Goal: Task Accomplishment & Management: Complete application form

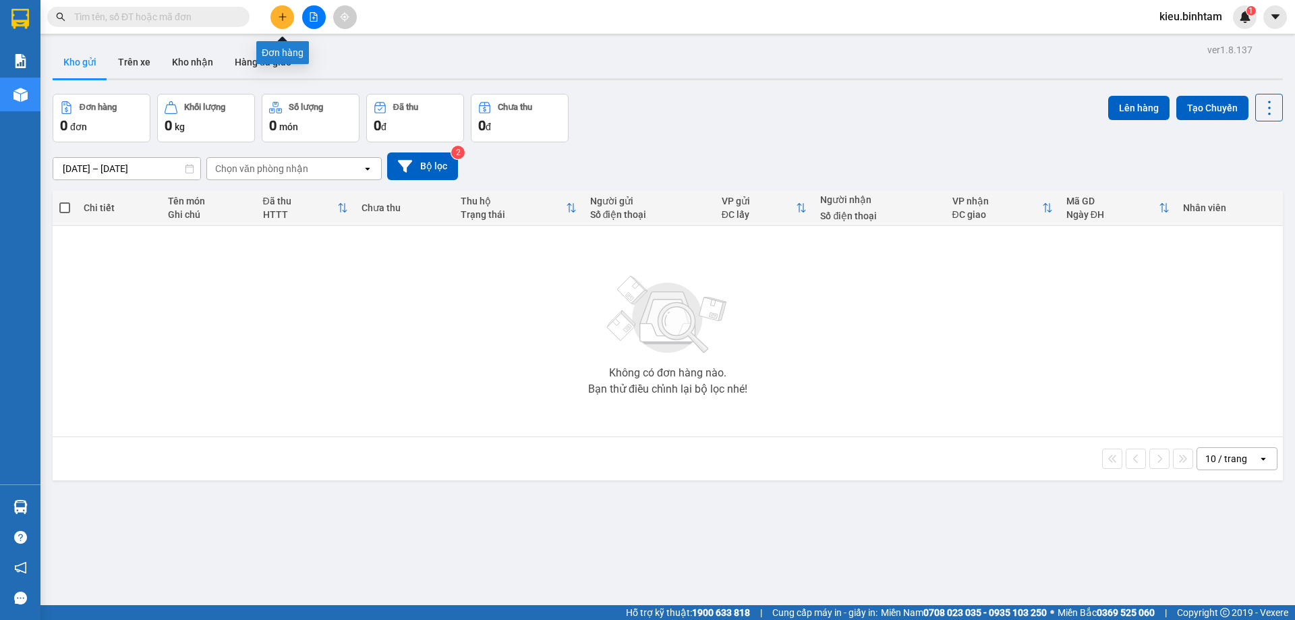
click at [284, 13] on button at bounding box center [282, 17] width 24 height 24
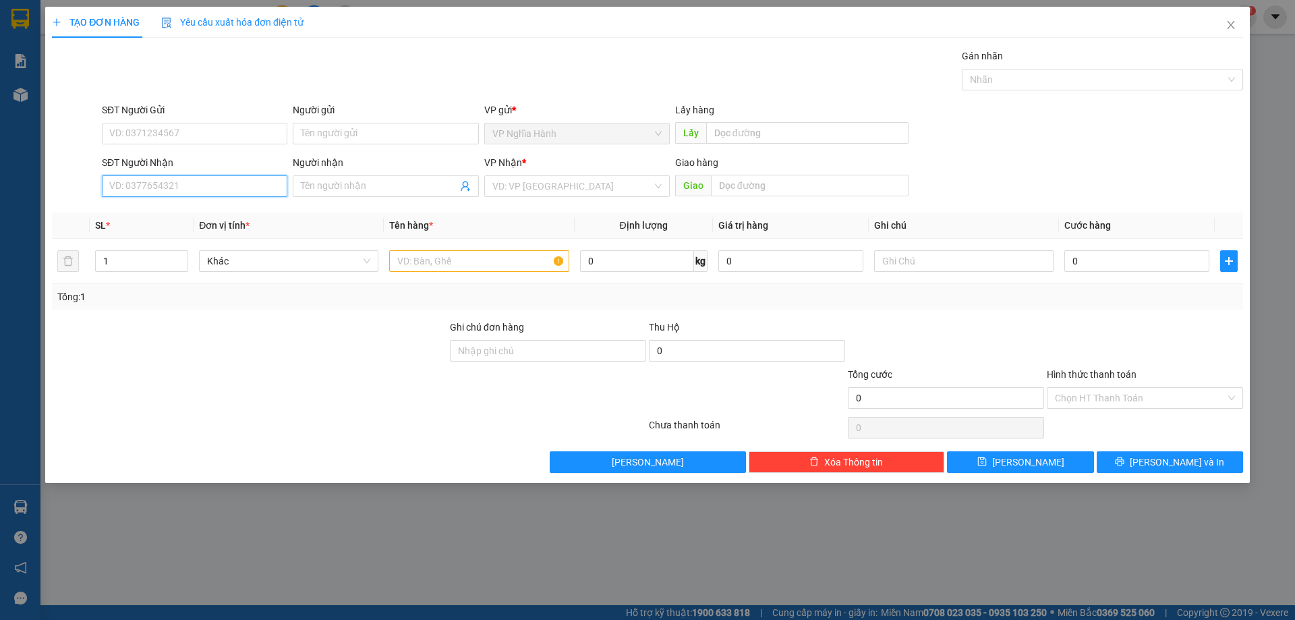
click at [114, 179] on input "SĐT Người Nhận" at bounding box center [194, 186] width 185 height 22
type input "0942619393"
click at [531, 185] on input "search" at bounding box center [572, 186] width 160 height 20
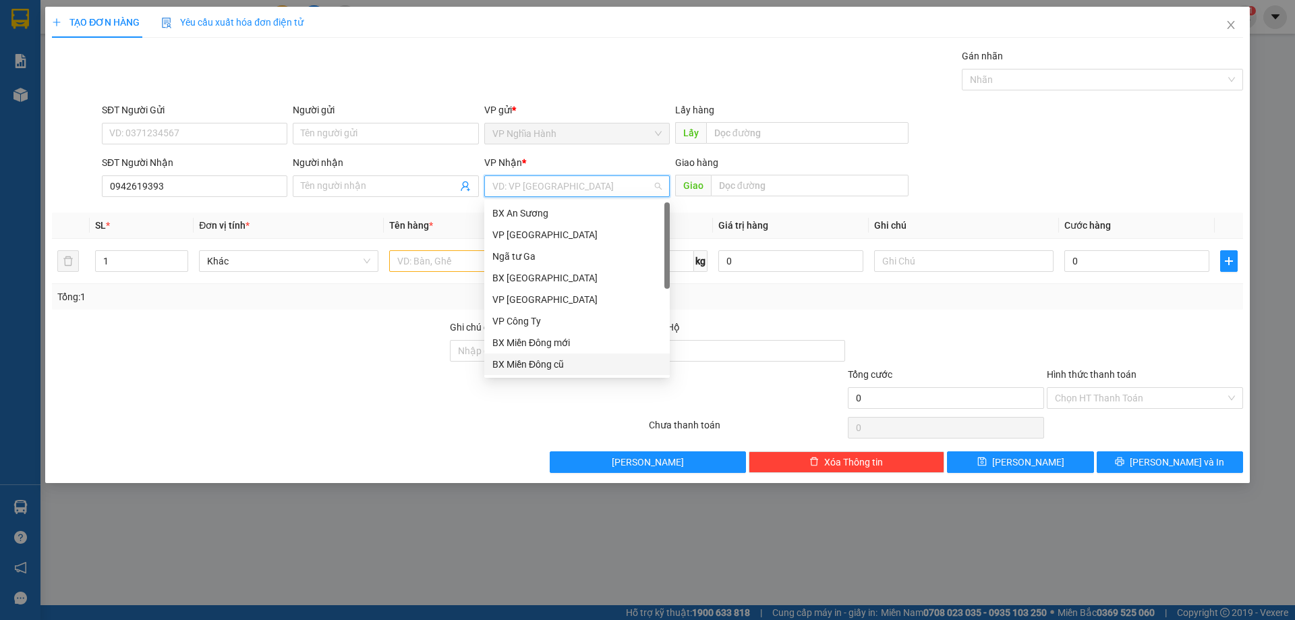
click at [548, 364] on div "BX Miền Đông cũ" at bounding box center [576, 364] width 169 height 15
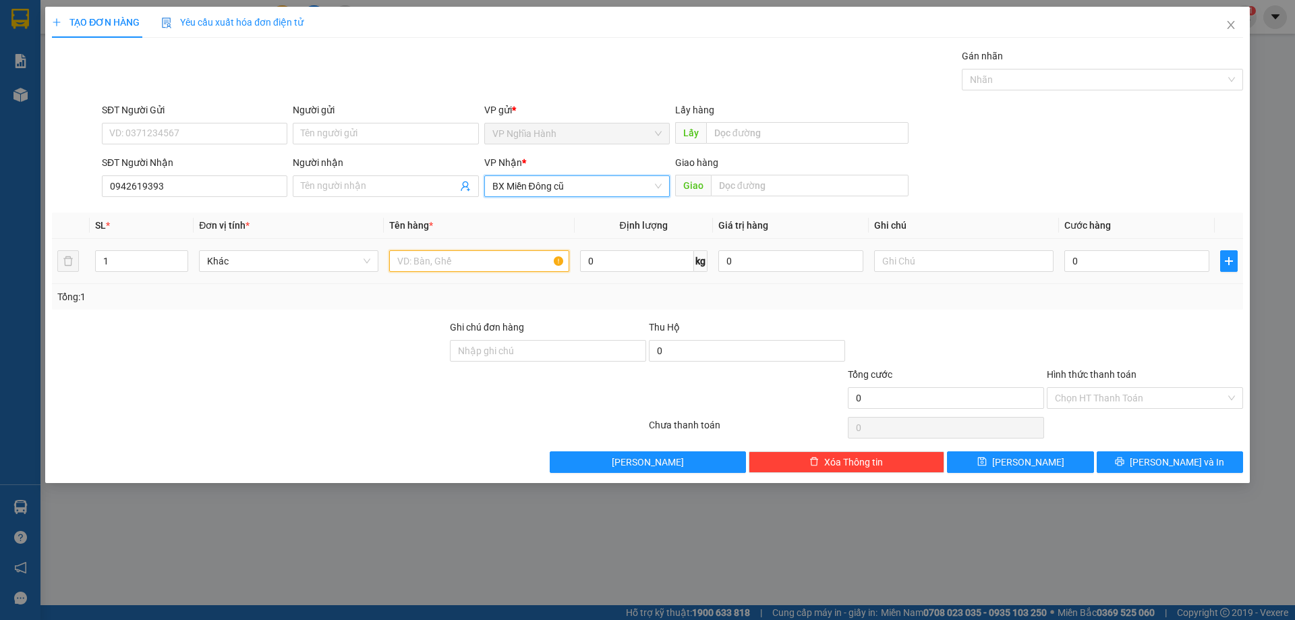
click at [498, 264] on input "text" at bounding box center [478, 261] width 179 height 22
type input "1BAO"
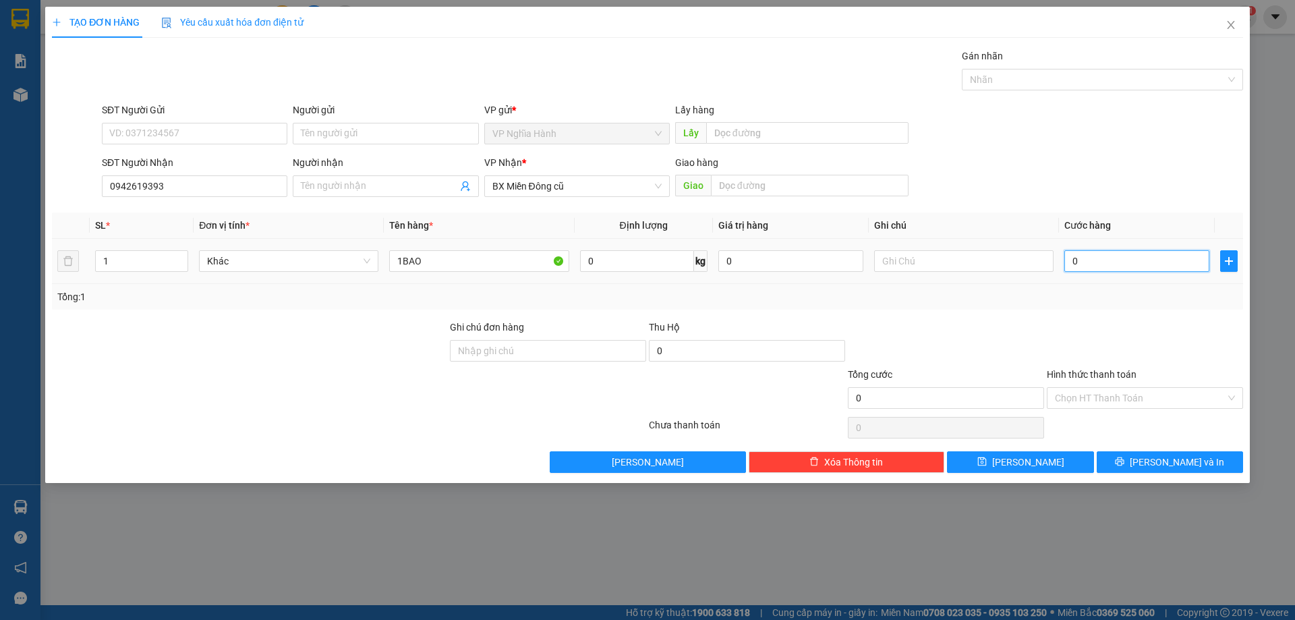
click at [1099, 256] on input "0" at bounding box center [1136, 261] width 145 height 22
type input "1"
type input "10"
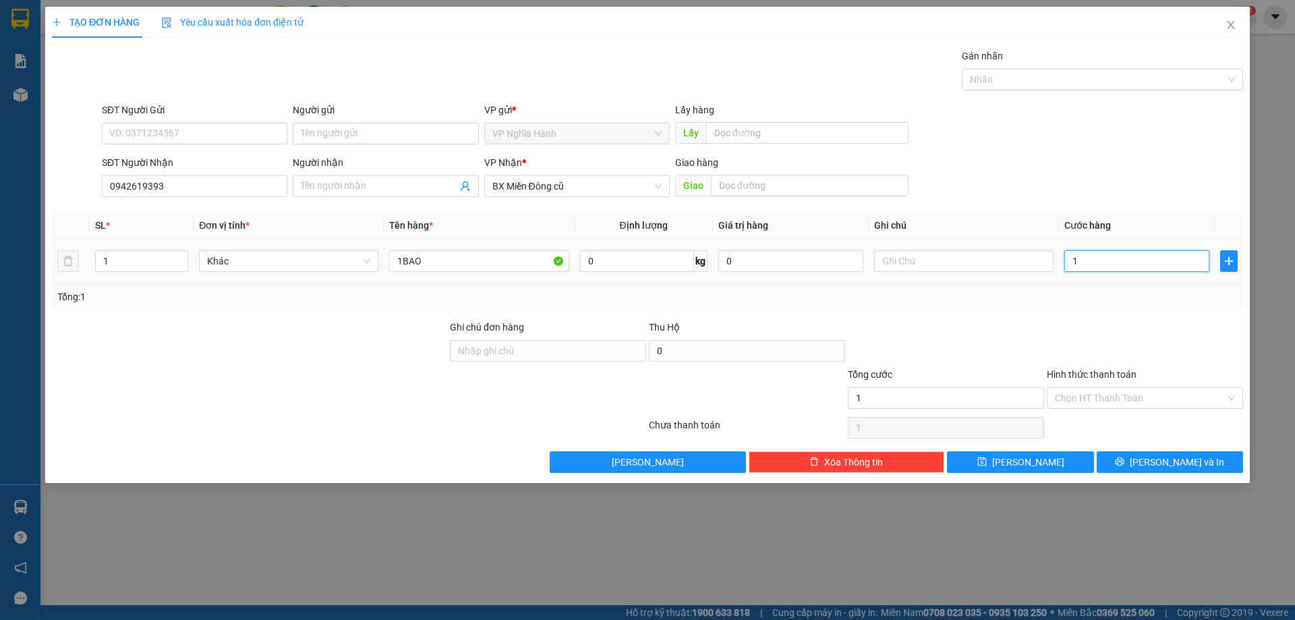
type input "10"
type input "100"
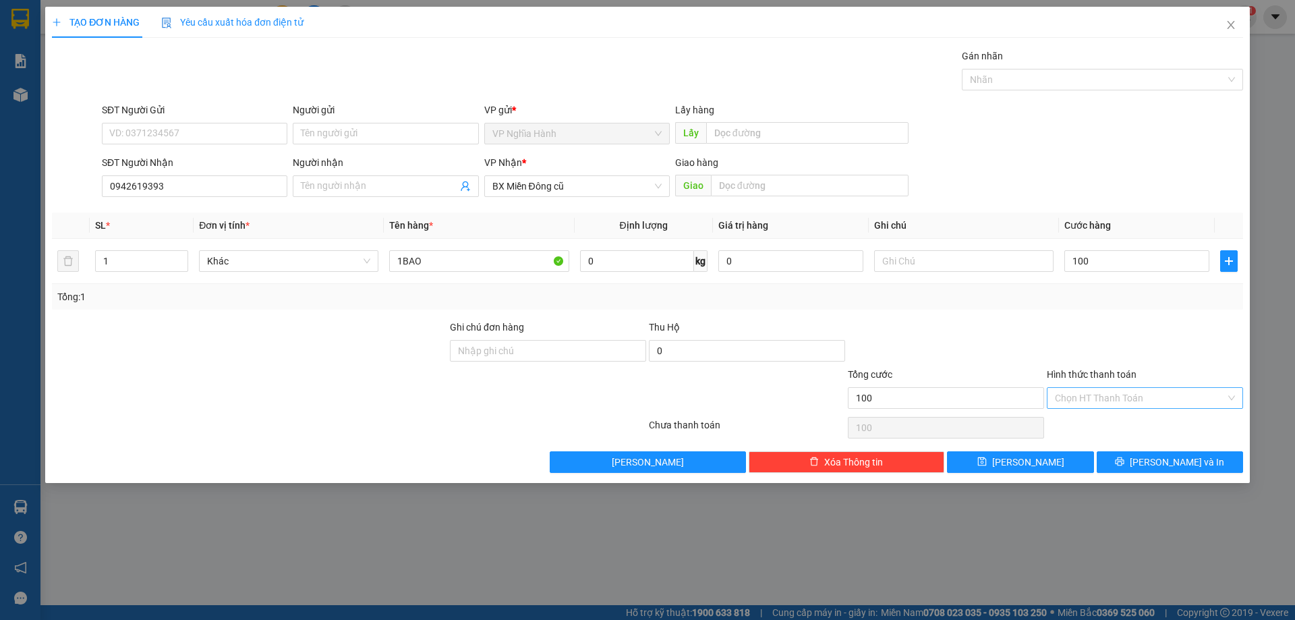
type input "100.000"
click at [1120, 396] on input "Hình thức thanh toán" at bounding box center [1140, 398] width 171 height 20
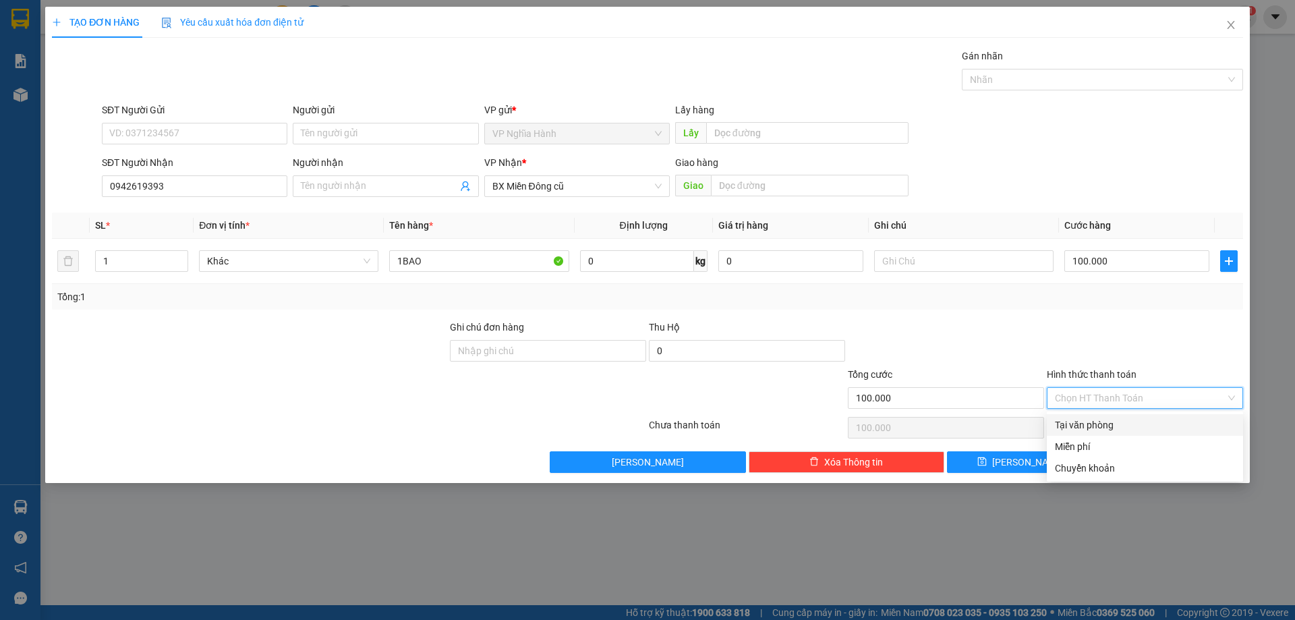
click at [1115, 419] on div "Tại văn phòng" at bounding box center [1145, 425] width 180 height 15
type input "0"
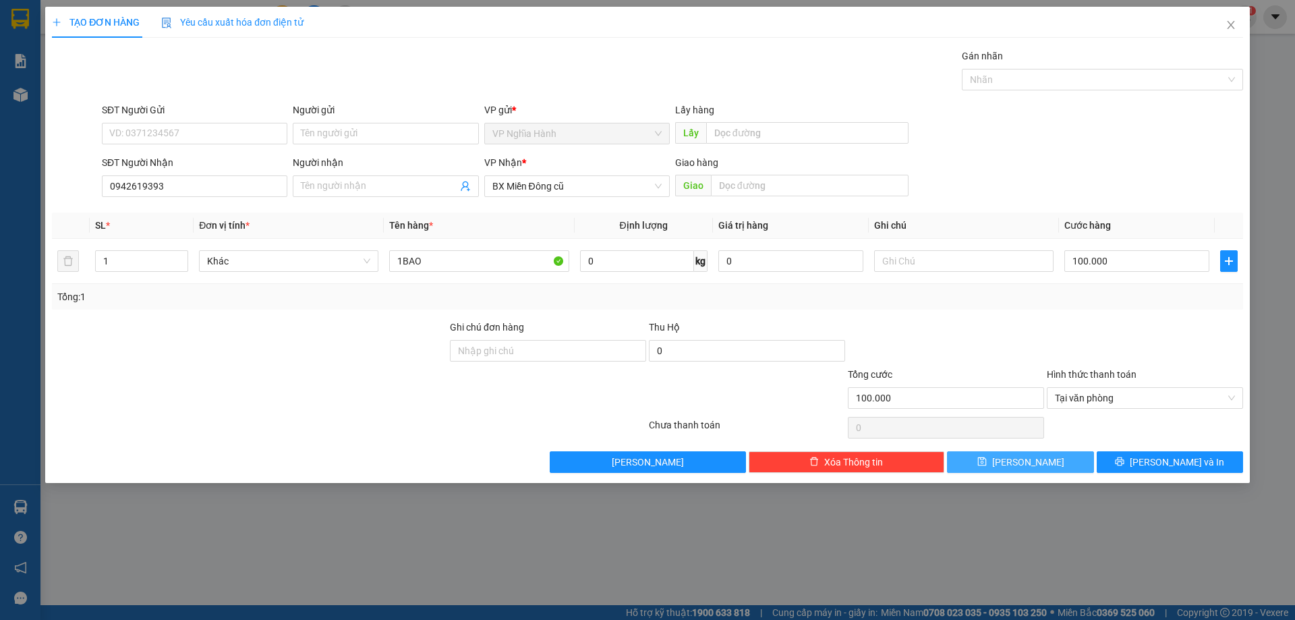
click at [1061, 460] on button "Lưu" at bounding box center [1020, 462] width 146 height 22
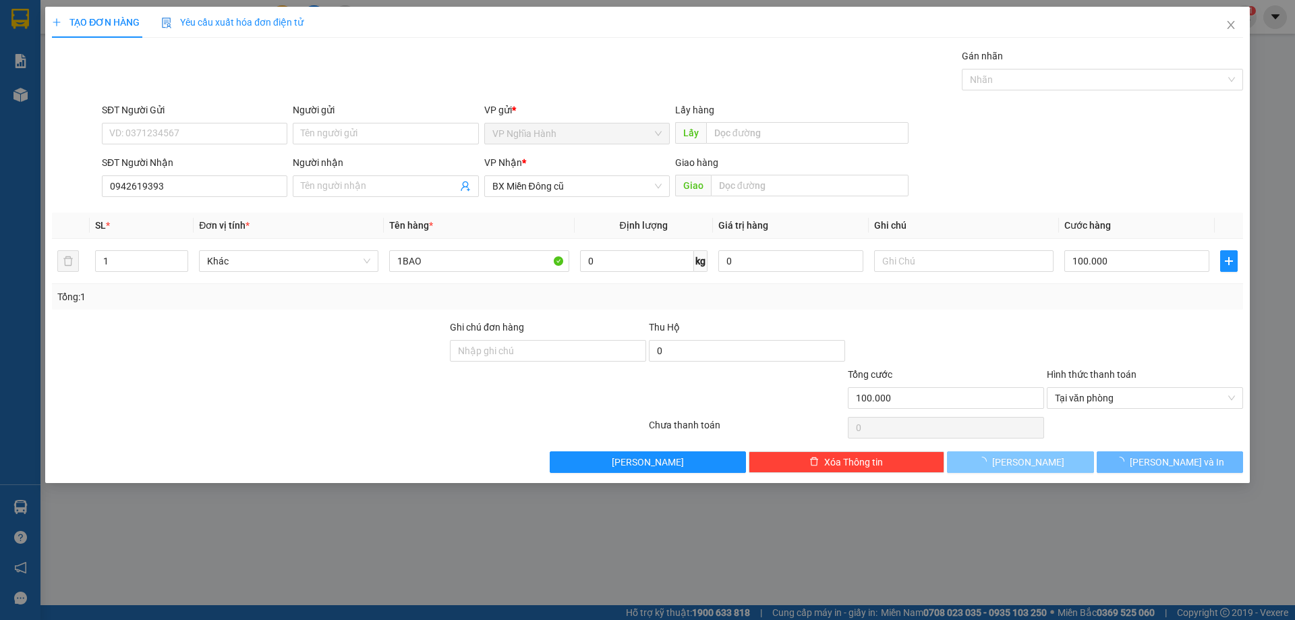
type input "0"
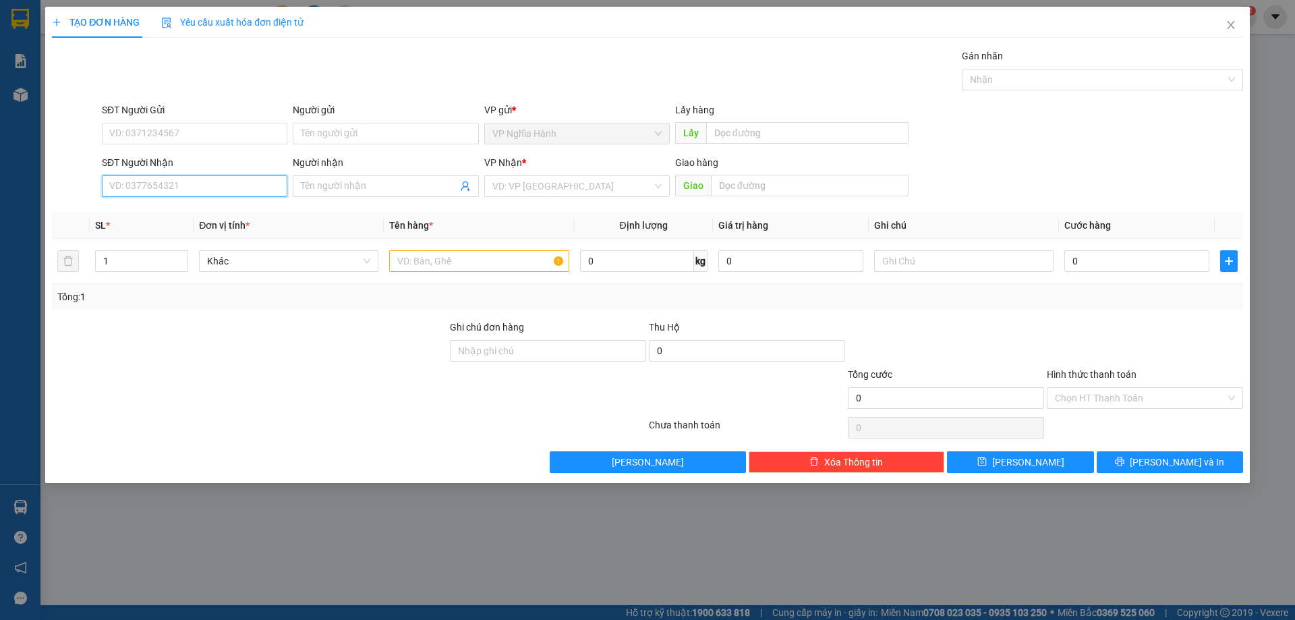
click at [171, 185] on input "SĐT Người Nhận" at bounding box center [194, 186] width 185 height 22
type input "0934787800"
click at [146, 214] on div "0934787800" at bounding box center [194, 213] width 169 height 15
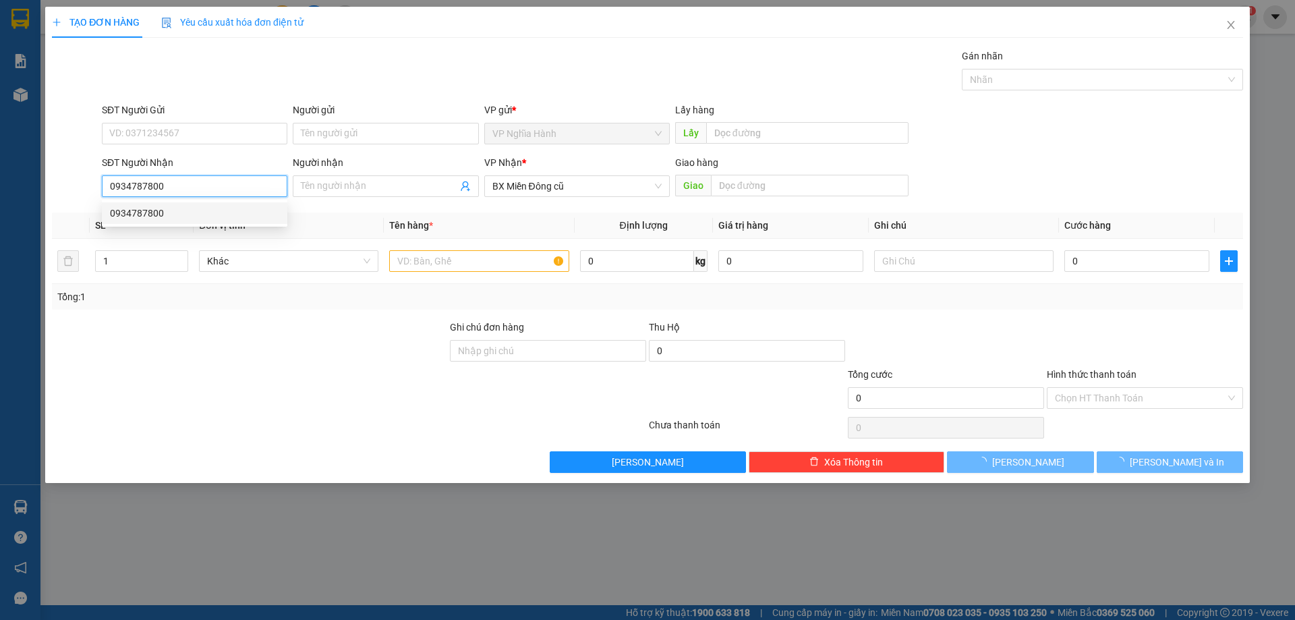
type input "50.000"
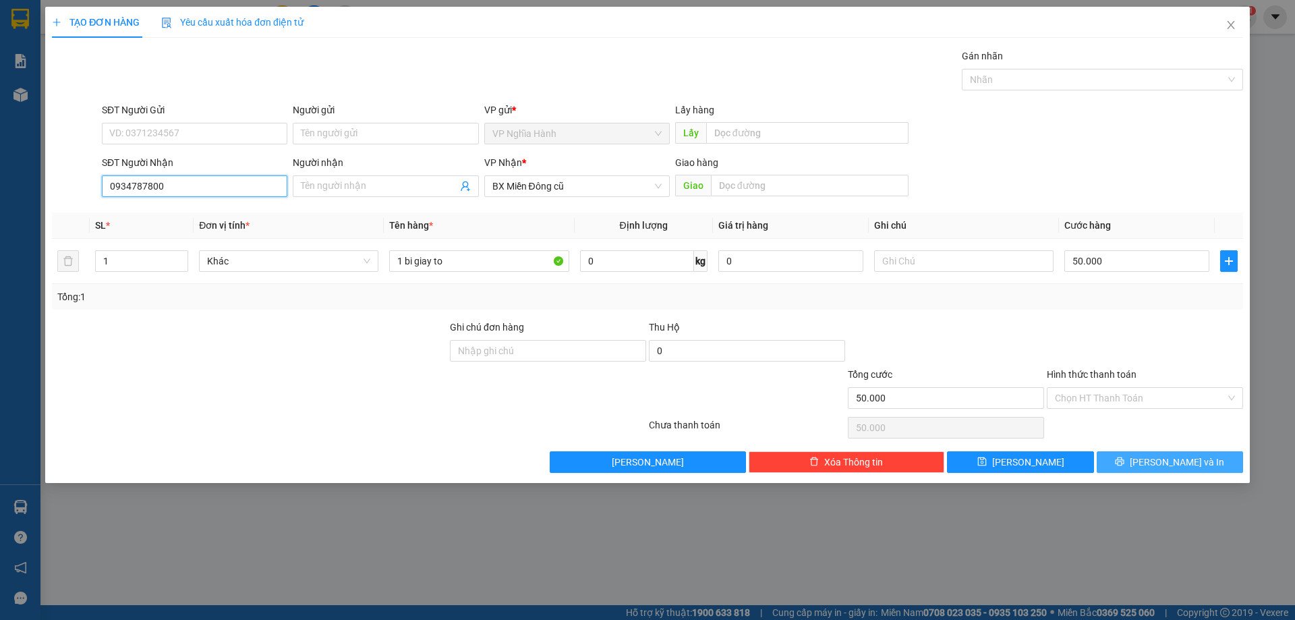
type input "0934787800"
click at [1130, 461] on button "[PERSON_NAME] và In" at bounding box center [1170, 462] width 146 height 22
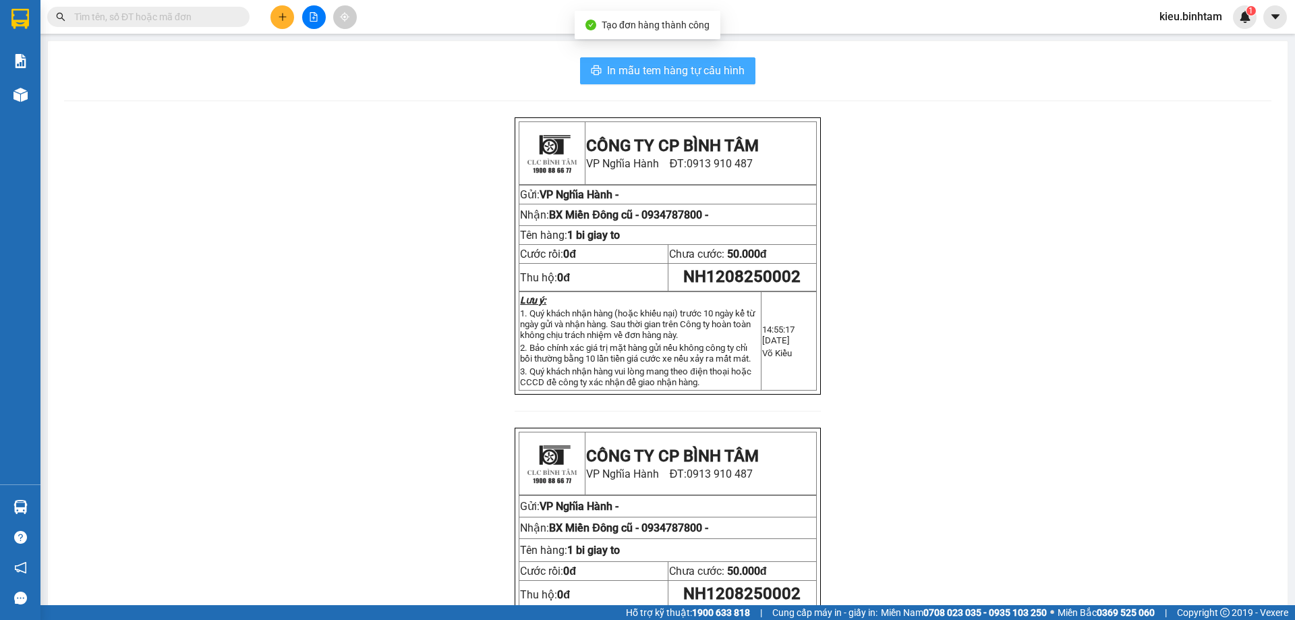
click at [644, 73] on span "In mẫu tem hàng tự cấu hình" at bounding box center [676, 70] width 138 height 17
click at [650, 63] on span "In mẫu tem hàng tự cấu hình" at bounding box center [676, 70] width 138 height 17
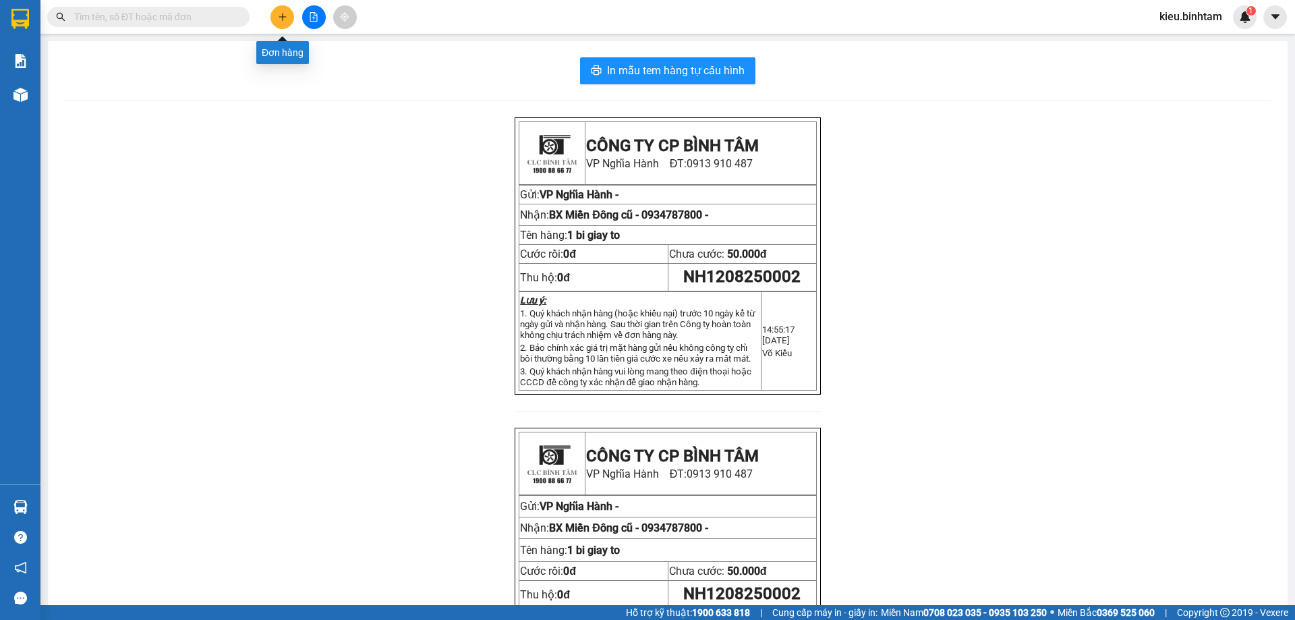
click at [276, 17] on button at bounding box center [282, 17] width 24 height 24
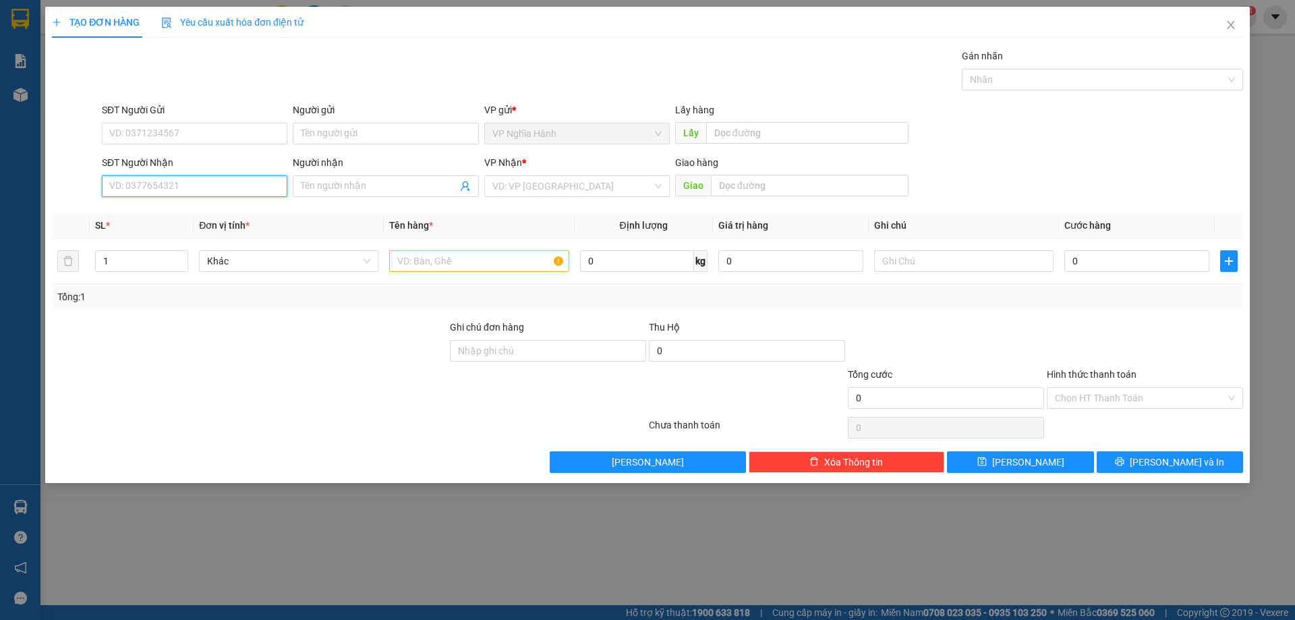
click at [184, 194] on input "SĐT Người Nhận" at bounding box center [194, 186] width 185 height 22
type input "0376757384"
drag, startPoint x: 178, startPoint y: 212, endPoint x: 527, endPoint y: 219, distance: 348.8
click at [179, 210] on div "0376757384" at bounding box center [194, 213] width 169 height 15
type input "100.000"
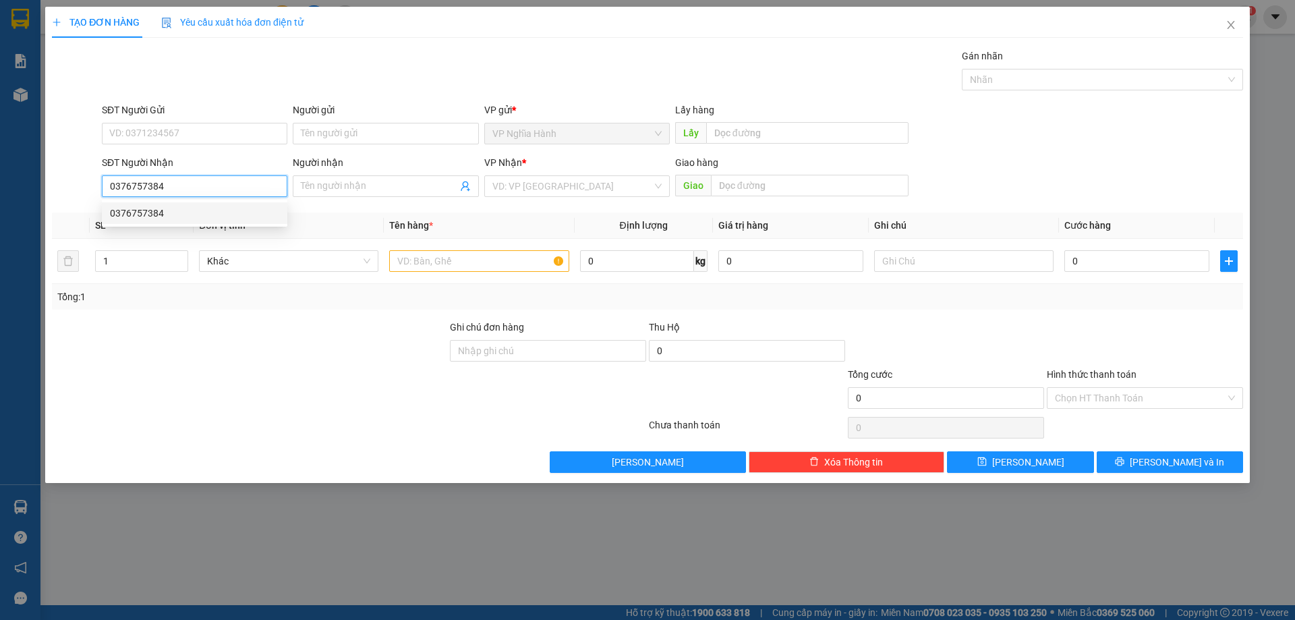
type input "100.000"
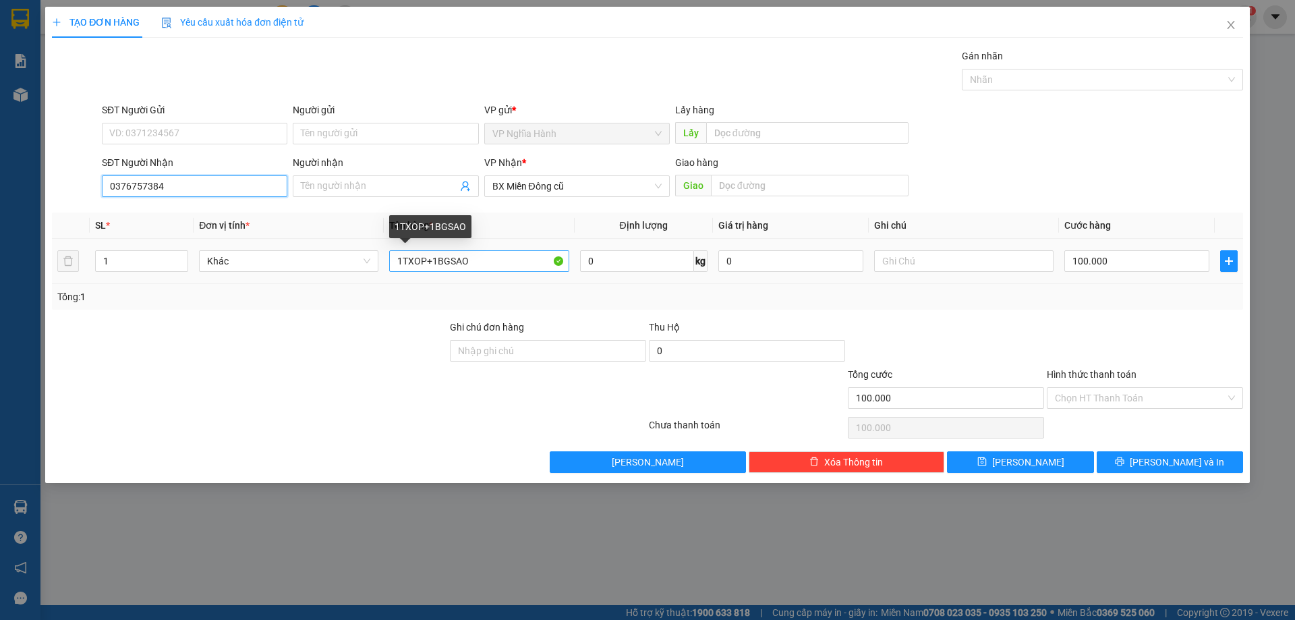
type input "0376757384"
drag, startPoint x: 428, startPoint y: 260, endPoint x: 481, endPoint y: 266, distance: 53.0
click at [496, 266] on input "1TXOP+1BGSAO" at bounding box center [478, 261] width 179 height 22
type input "1TXOP"
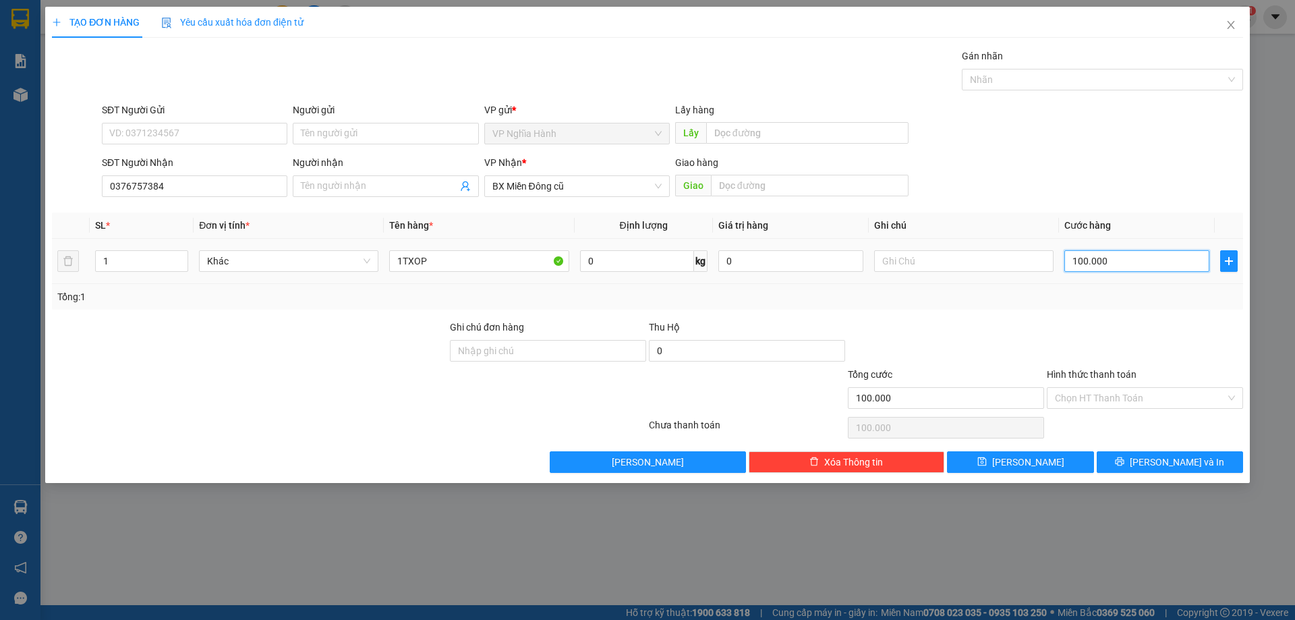
click at [1169, 262] on input "100.000" at bounding box center [1136, 261] width 145 height 22
type input "5"
type input "50"
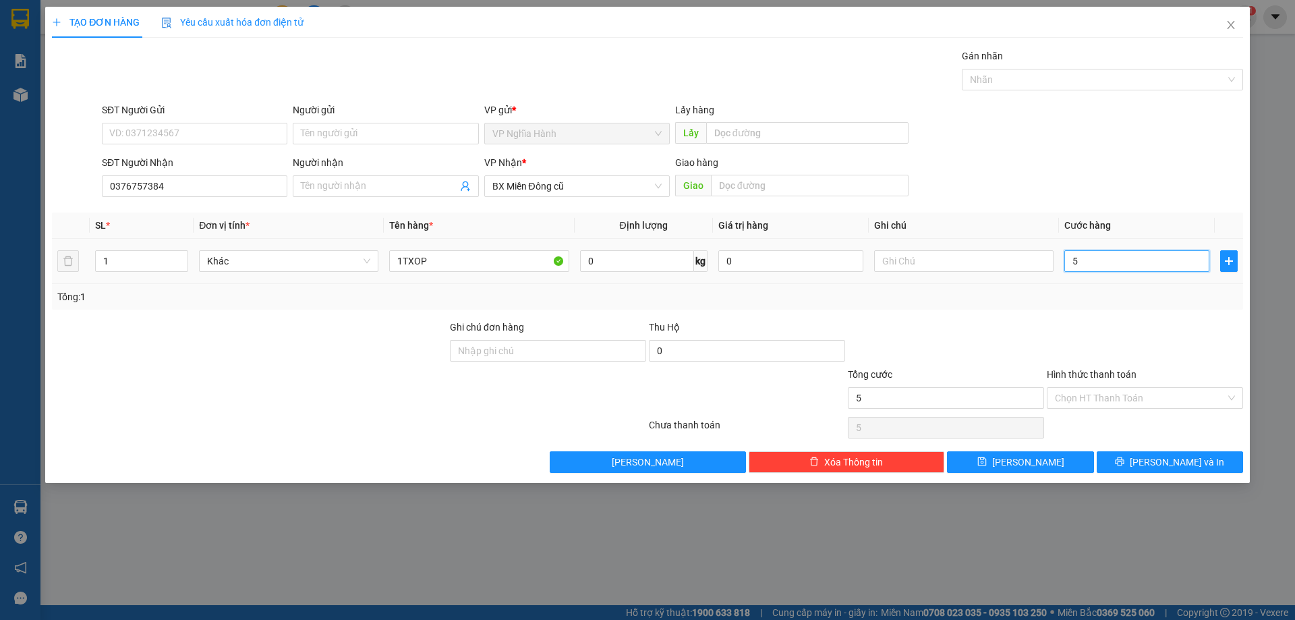
type input "50"
type input "50.000"
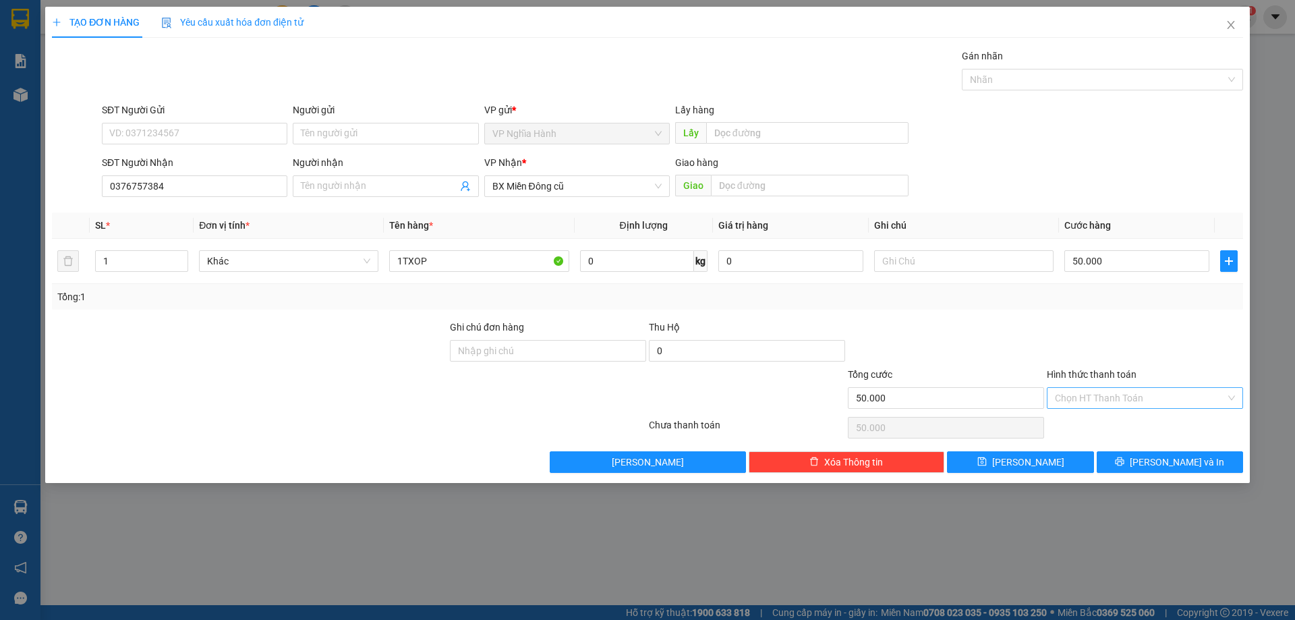
click at [1093, 399] on input "Hình thức thanh toán" at bounding box center [1140, 398] width 171 height 20
click at [1144, 343] on div at bounding box center [1144, 343] width 199 height 47
click at [1124, 459] on icon "printer" at bounding box center [1119, 461] width 9 height 9
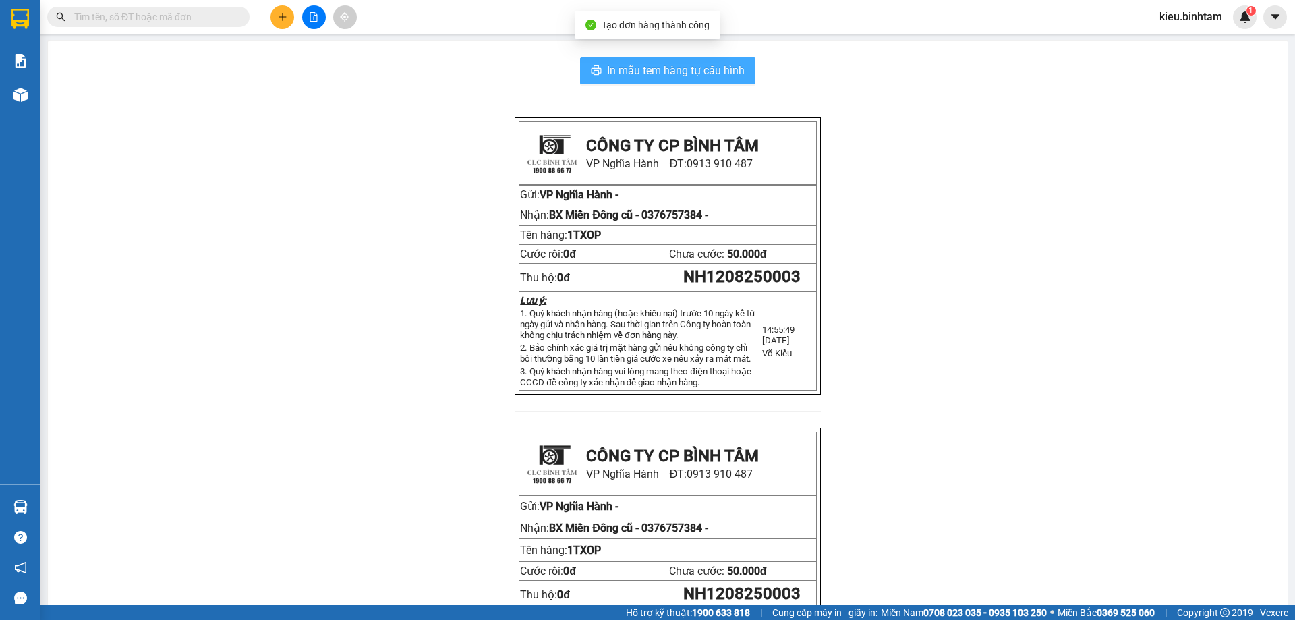
click at [691, 64] on span "In mẫu tem hàng tự cấu hình" at bounding box center [676, 70] width 138 height 17
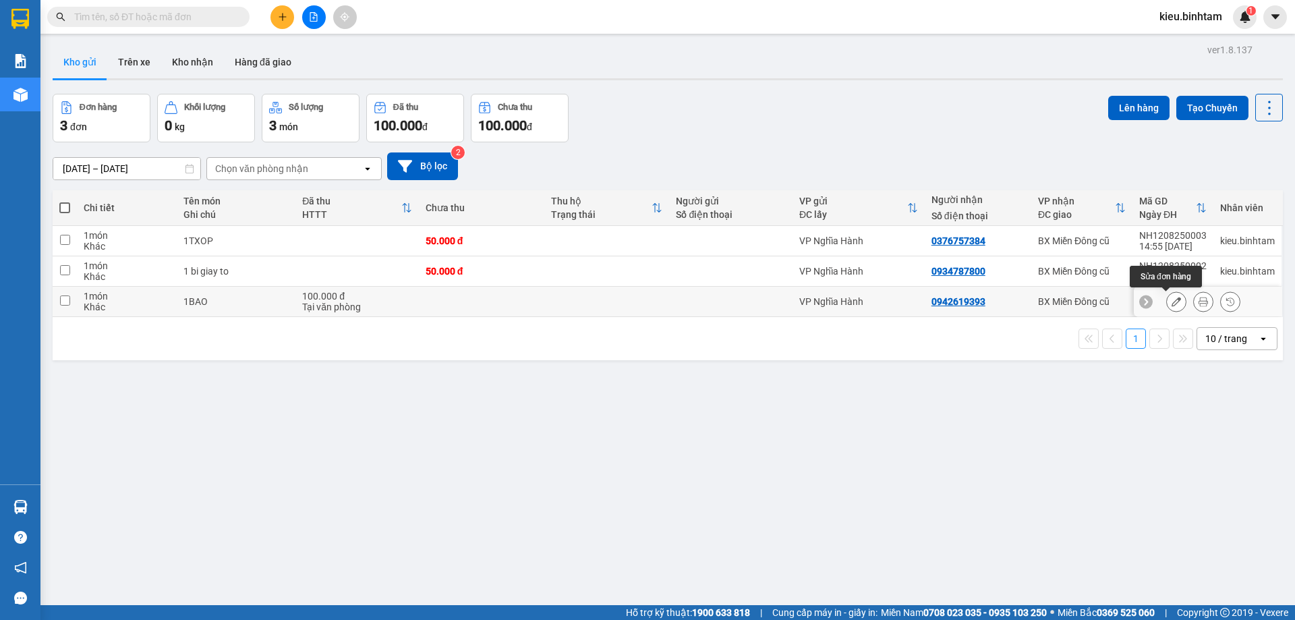
click at [1172, 301] on icon at bounding box center [1176, 301] width 9 height 9
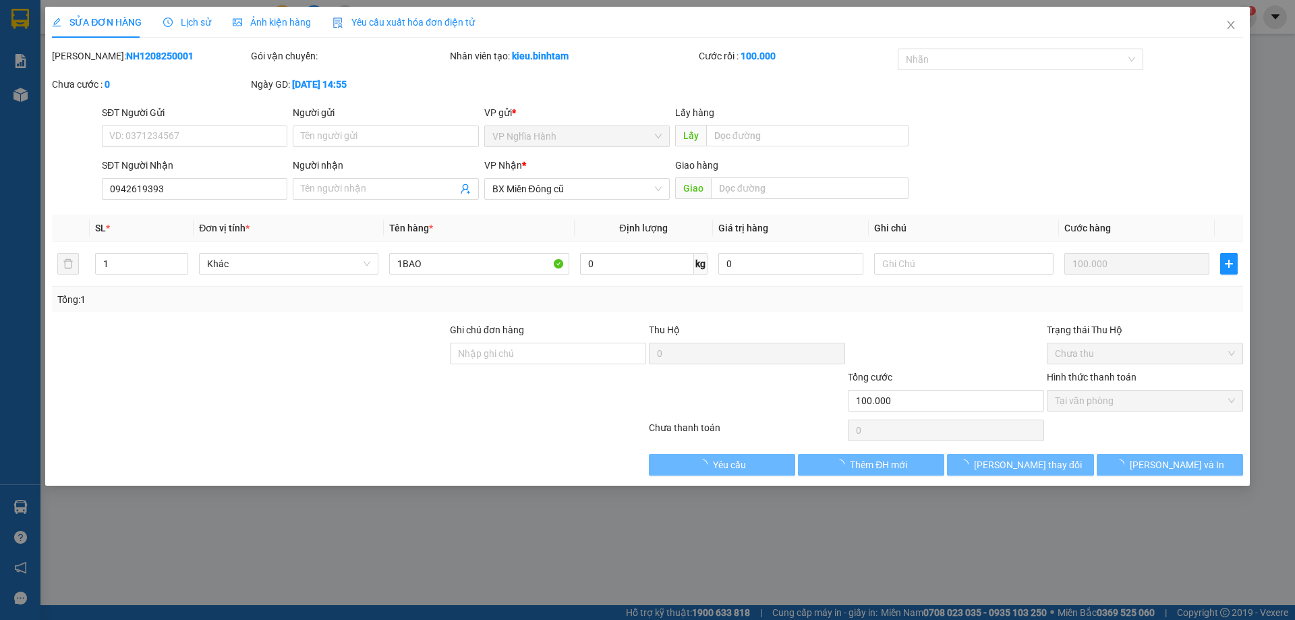
type input "0942619393"
type input "100.000"
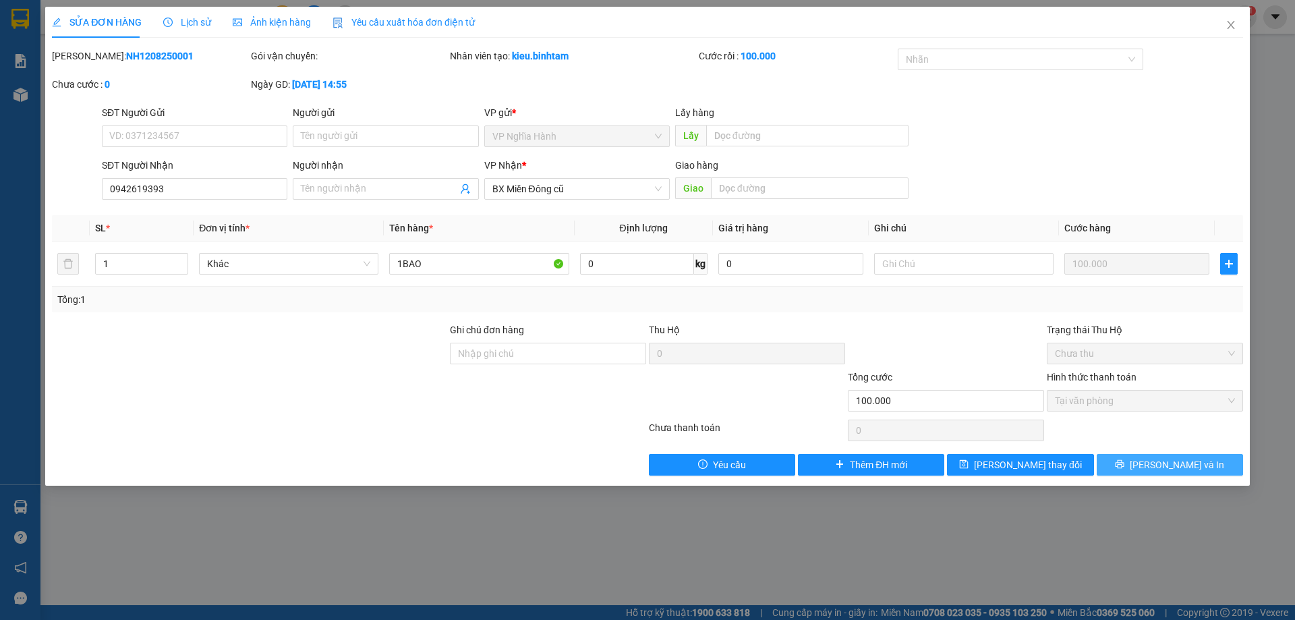
click at [1129, 463] on button "[PERSON_NAME] và In" at bounding box center [1170, 465] width 146 height 22
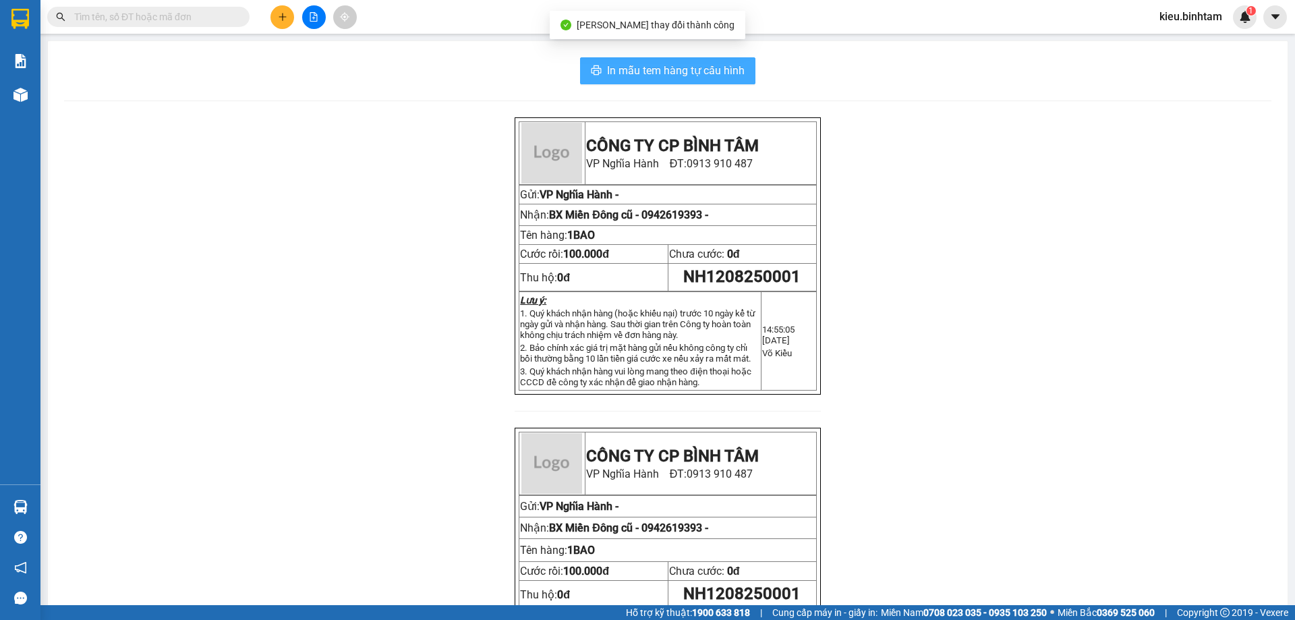
click at [673, 58] on button "In mẫu tem hàng tự cấu hình" at bounding box center [667, 70] width 175 height 27
